Goal: Find contact information: Find contact information

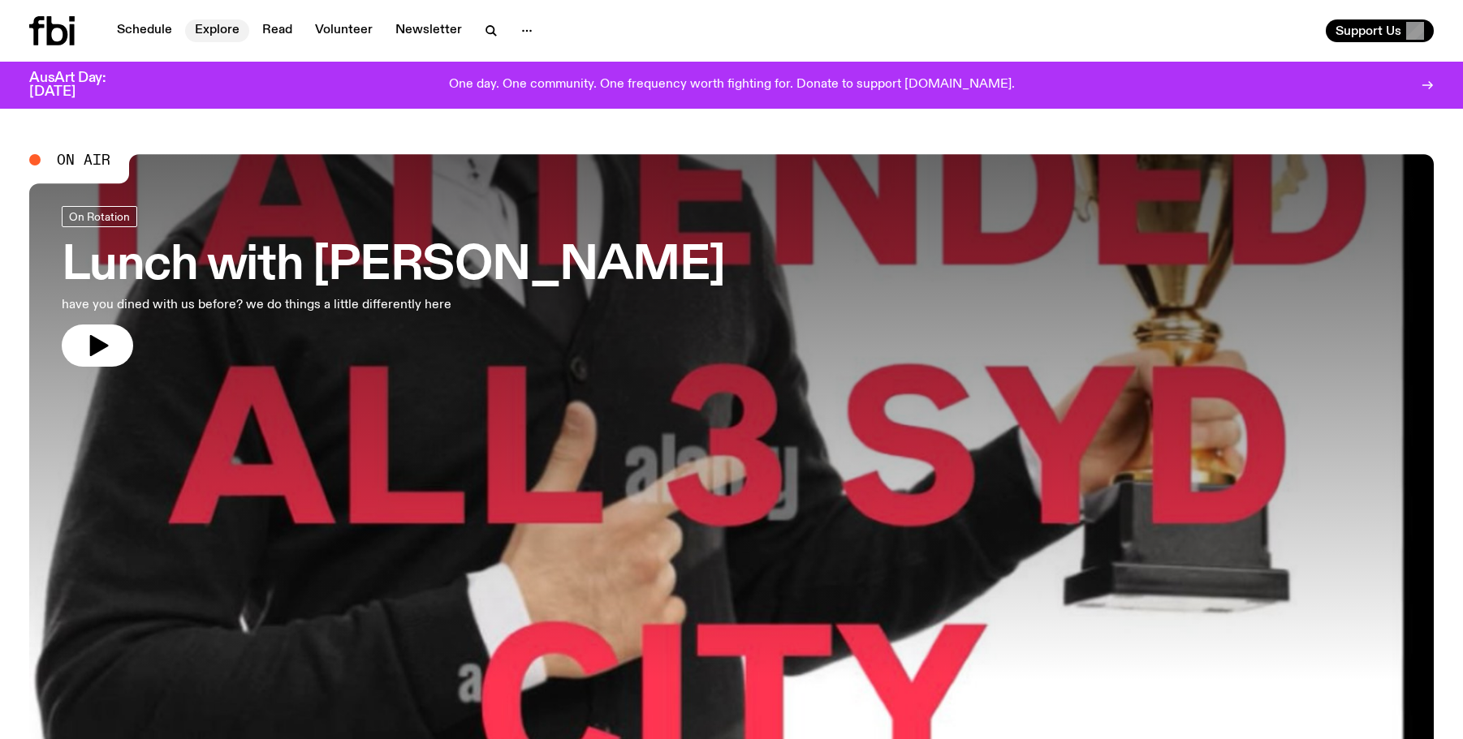
click at [222, 30] on link "Explore" at bounding box center [217, 30] width 64 height 23
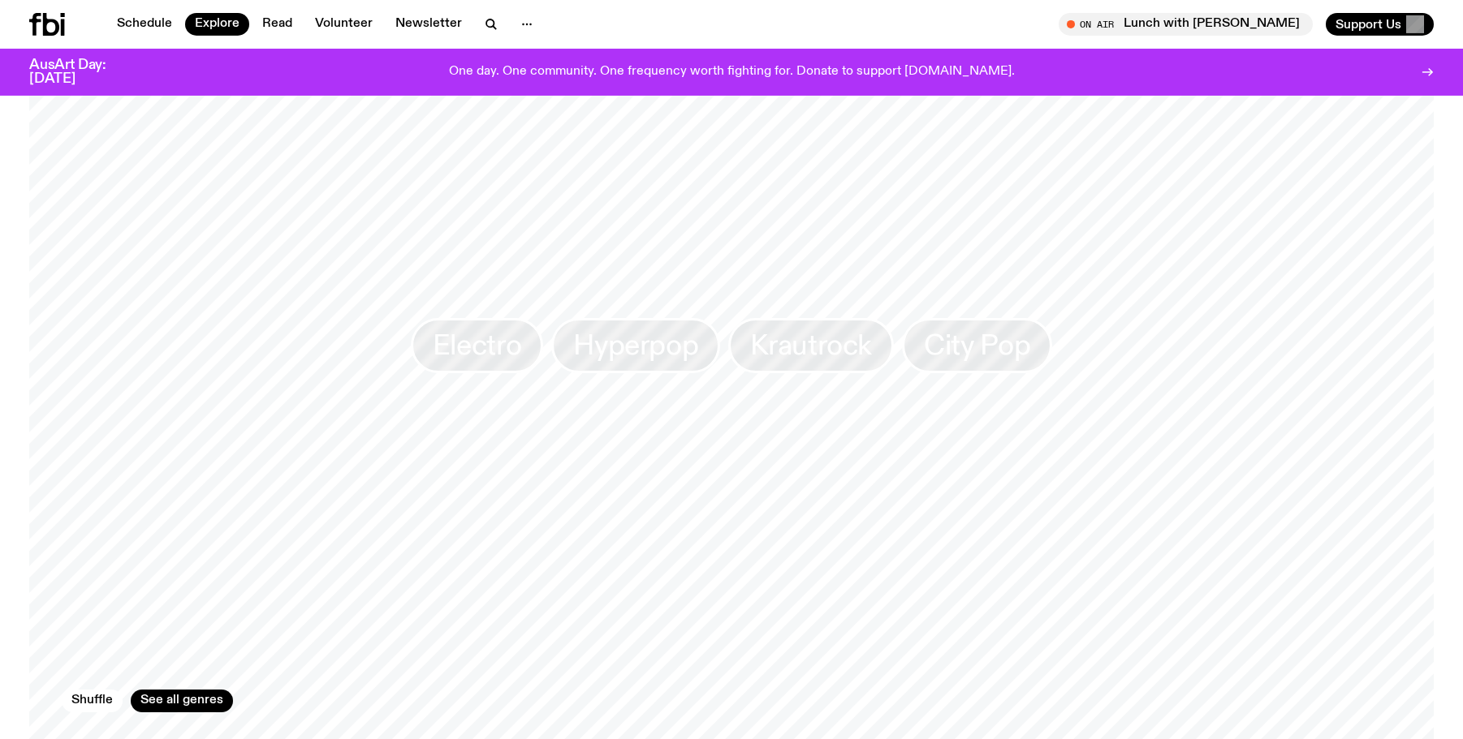
scroll to position [3130, 0]
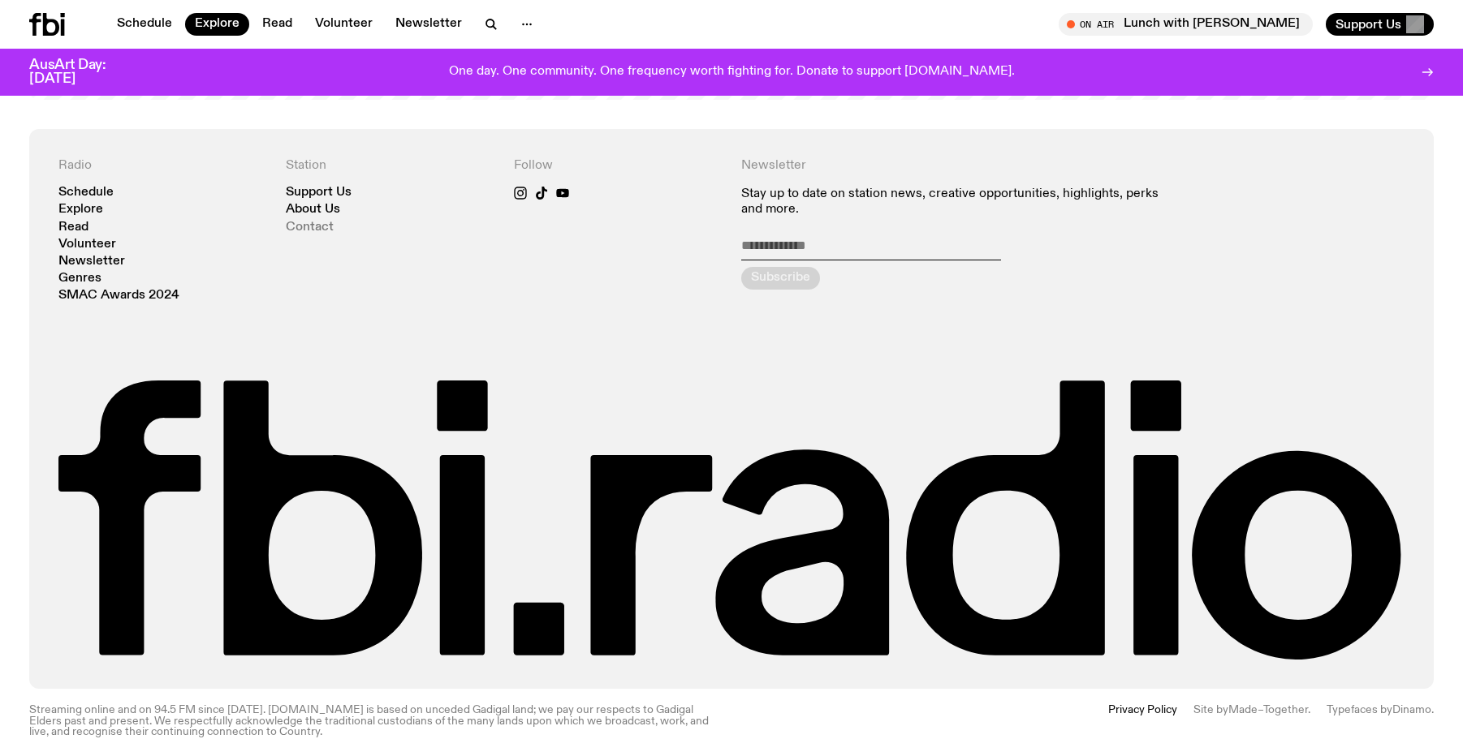
click at [314, 222] on link "Contact" at bounding box center [310, 228] width 48 height 12
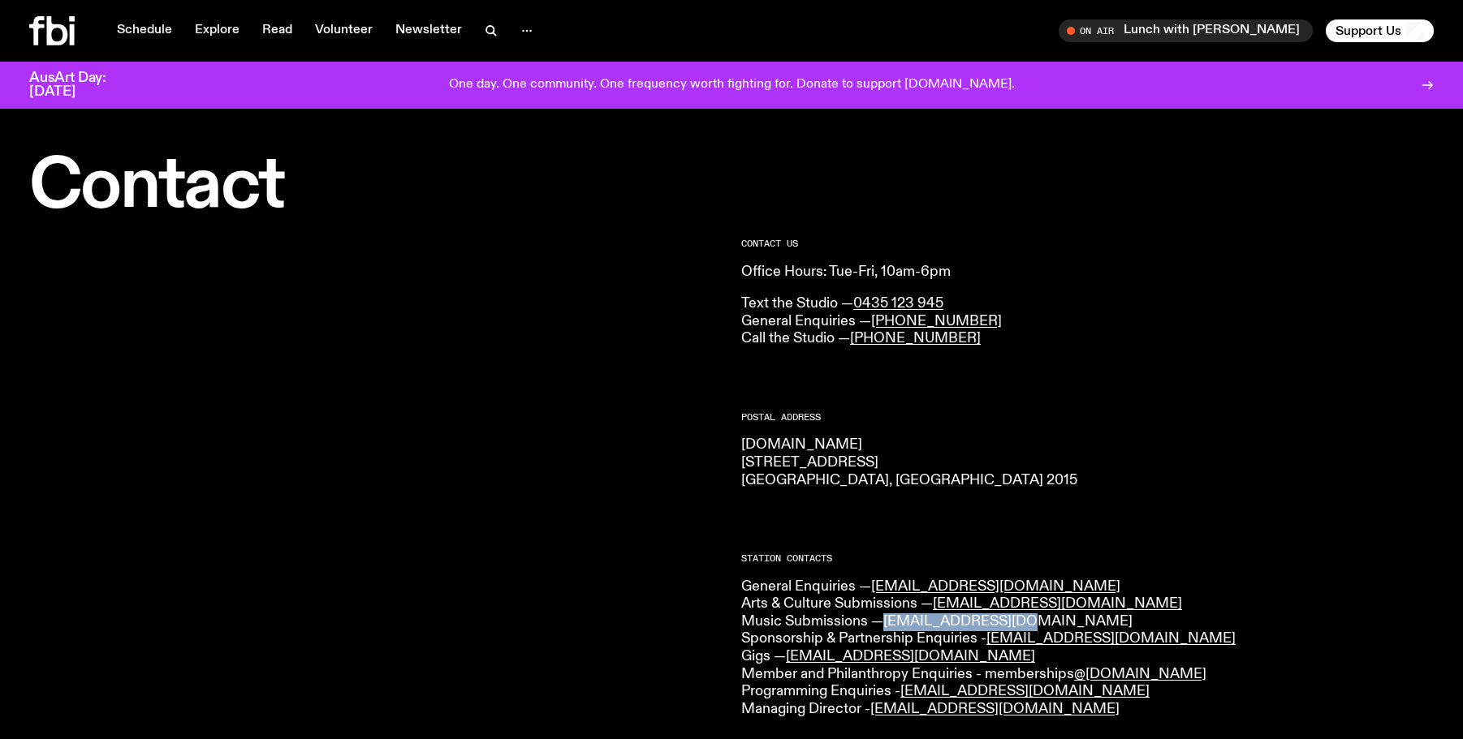
drag, startPoint x: 1031, startPoint y: 619, endPoint x: 890, endPoint y: 629, distance: 141.6
click at [890, 629] on p "General Enquiries — [EMAIL_ADDRESS][DOMAIN_NAME] Arts & Culture Submissions — […" at bounding box center [1087, 649] width 692 height 140
copy link "[EMAIL_ADDRESS][DOMAIN_NAME]"
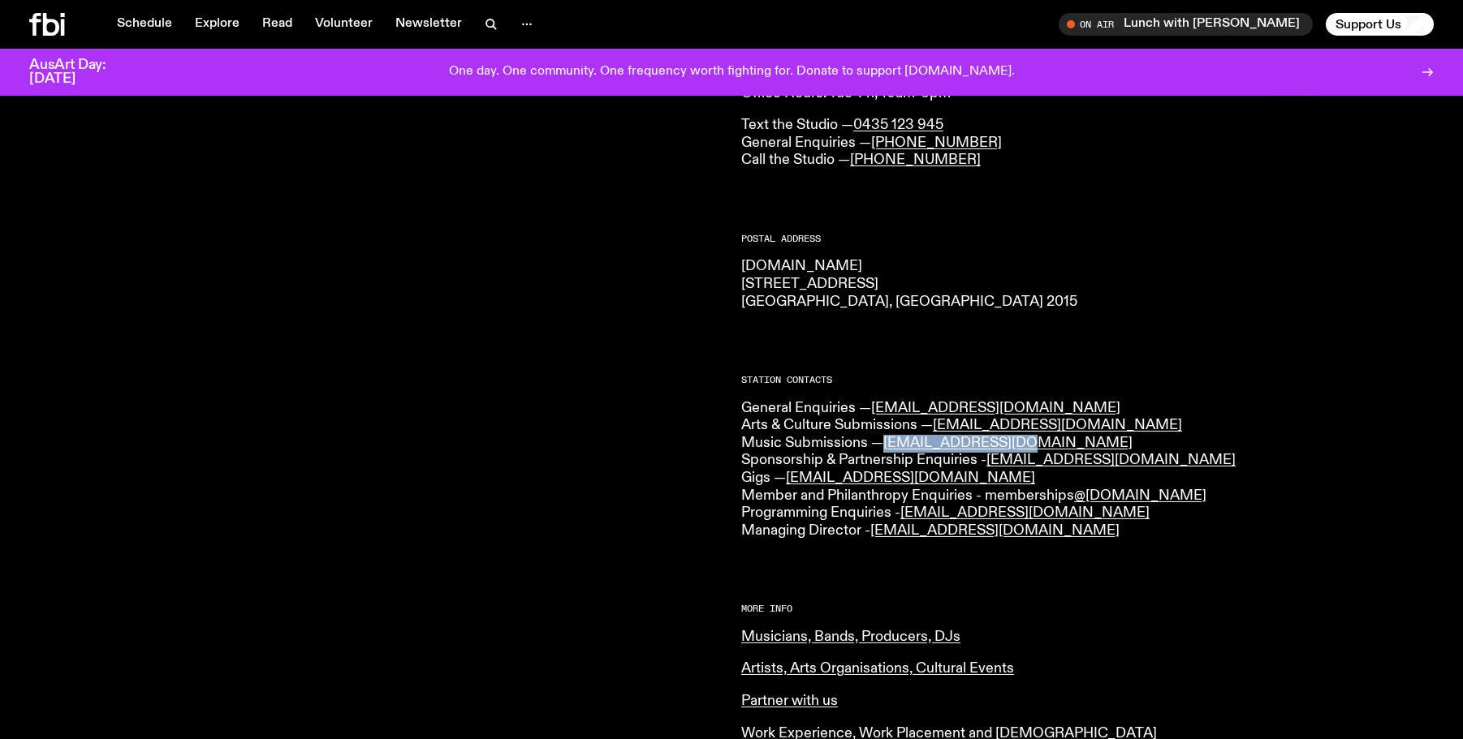
scroll to position [175, 0]
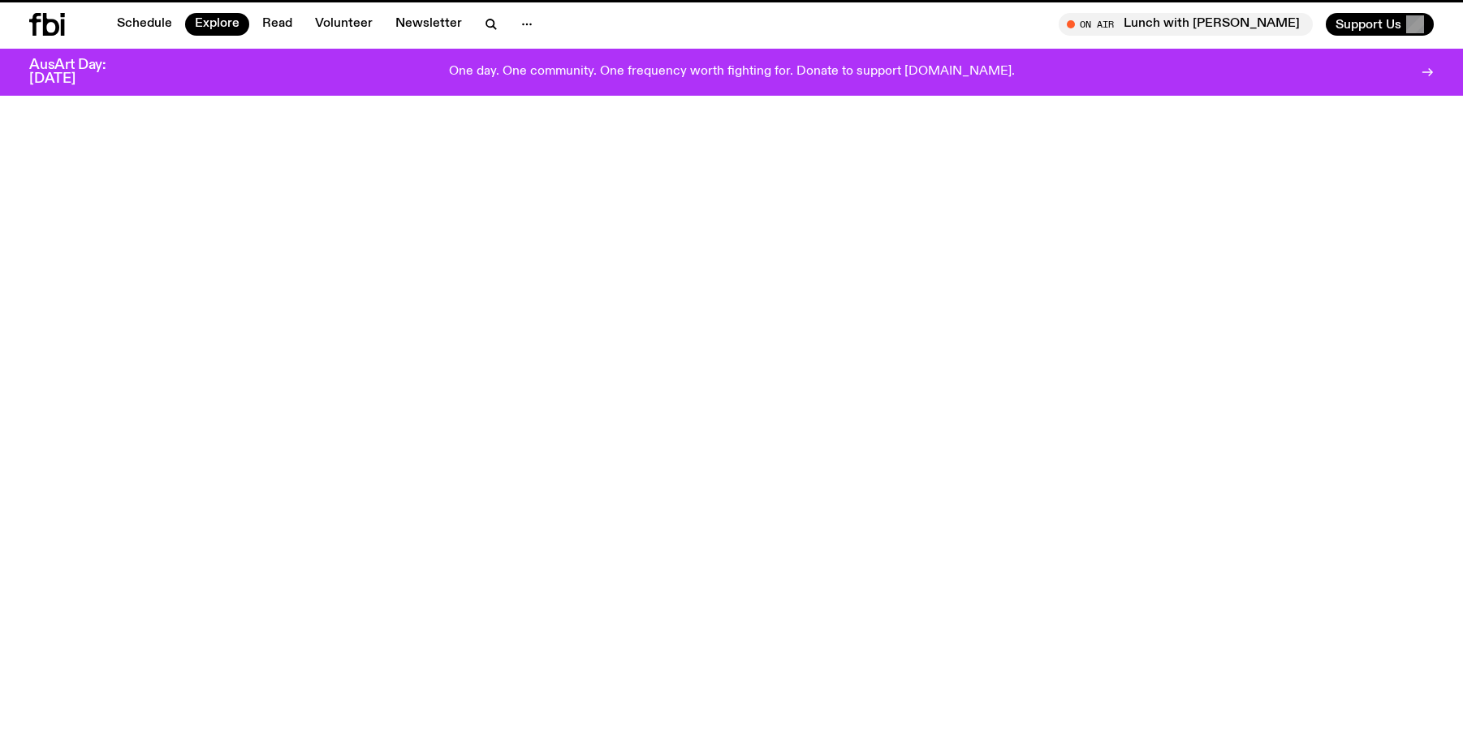
scroll to position [3130, 0]
